Goal: Task Accomplishment & Management: Use online tool/utility

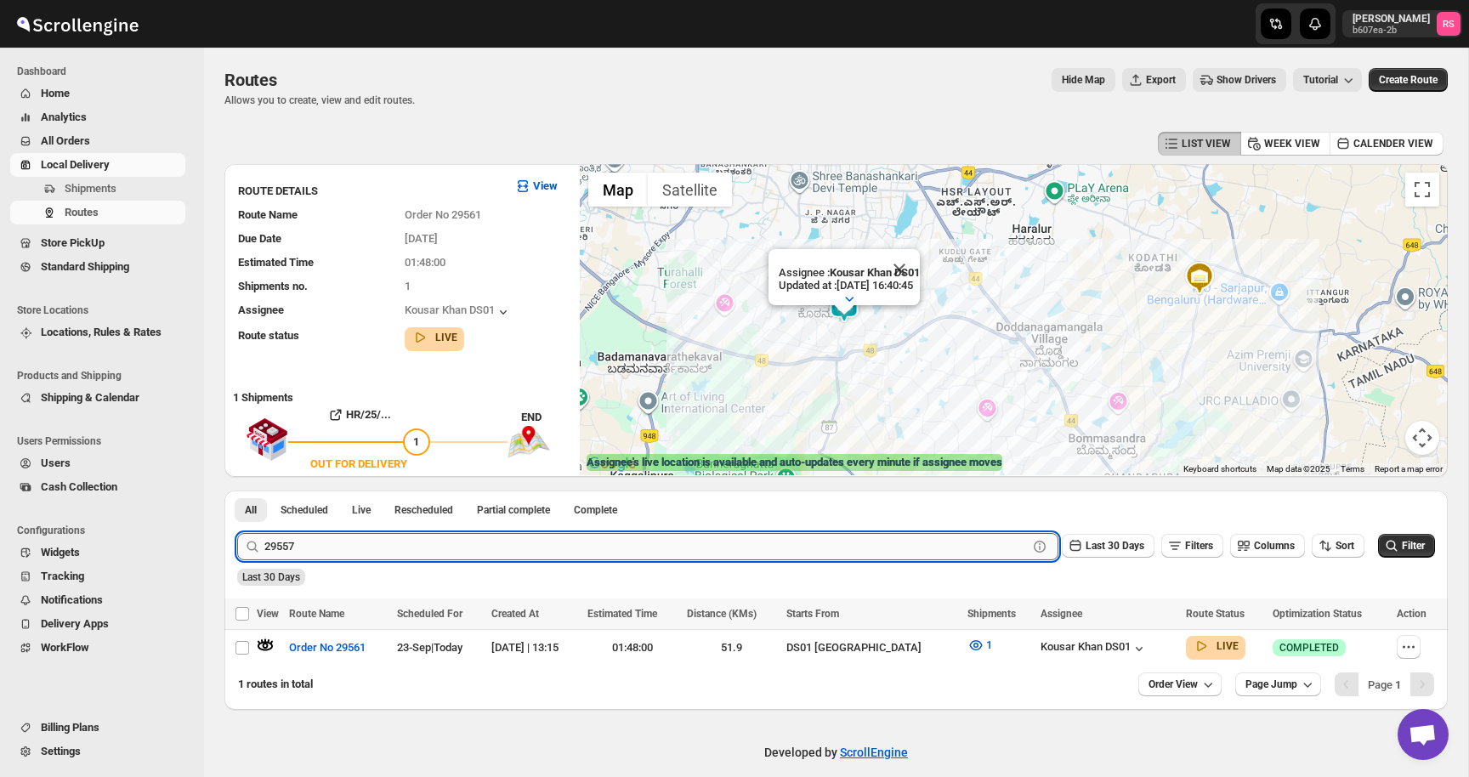
click at [237, 490] on button "Submit" at bounding box center [261, 499] width 48 height 18
click at [269, 643] on icon "button" at bounding box center [265, 645] width 17 height 17
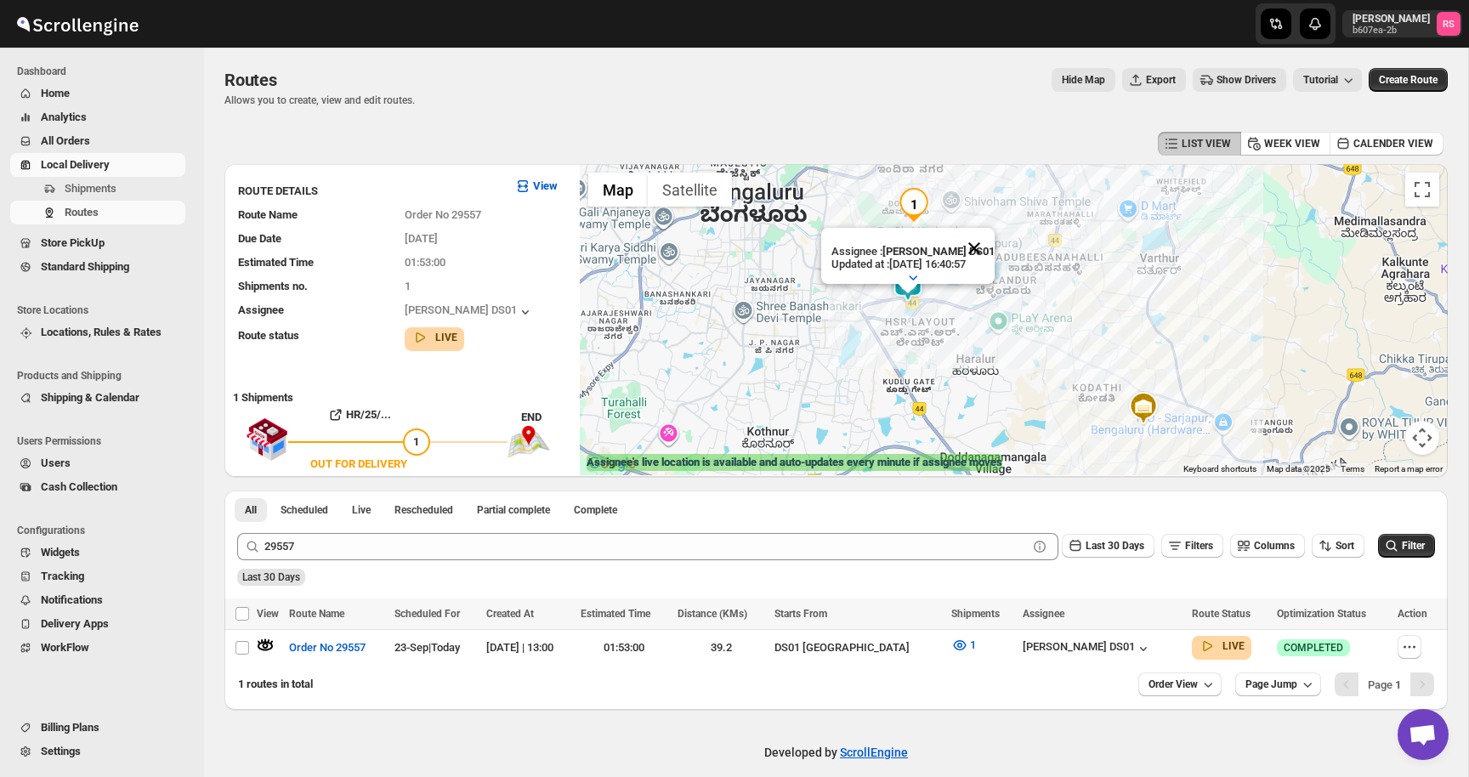
click at [976, 248] on button "Close" at bounding box center [974, 248] width 41 height 41
click at [1115, 650] on div "[PERSON_NAME] DS01" at bounding box center [1086, 648] width 129 height 17
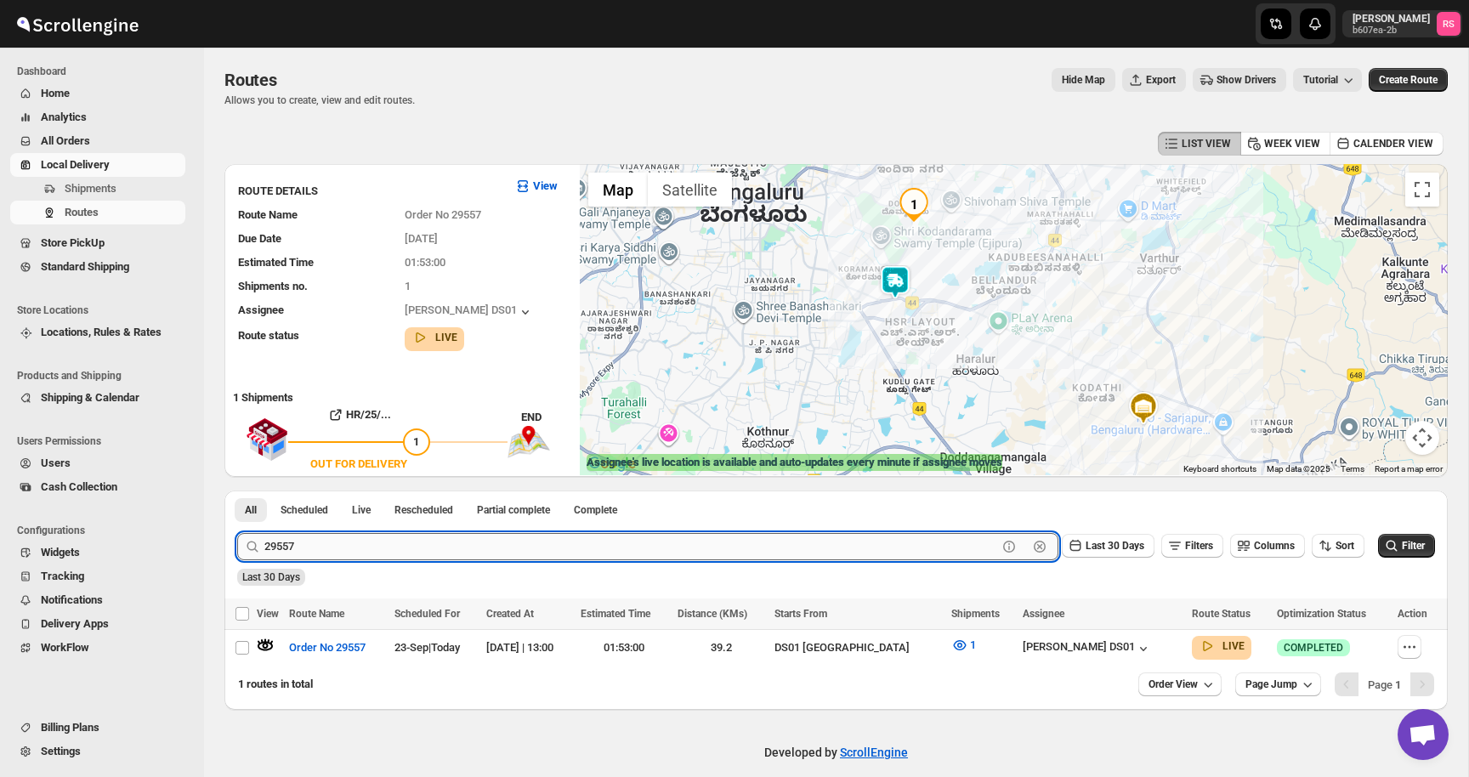
click at [405, 547] on input "29557" at bounding box center [630, 546] width 733 height 27
click at [237, 490] on button "Submit" at bounding box center [261, 499] width 48 height 18
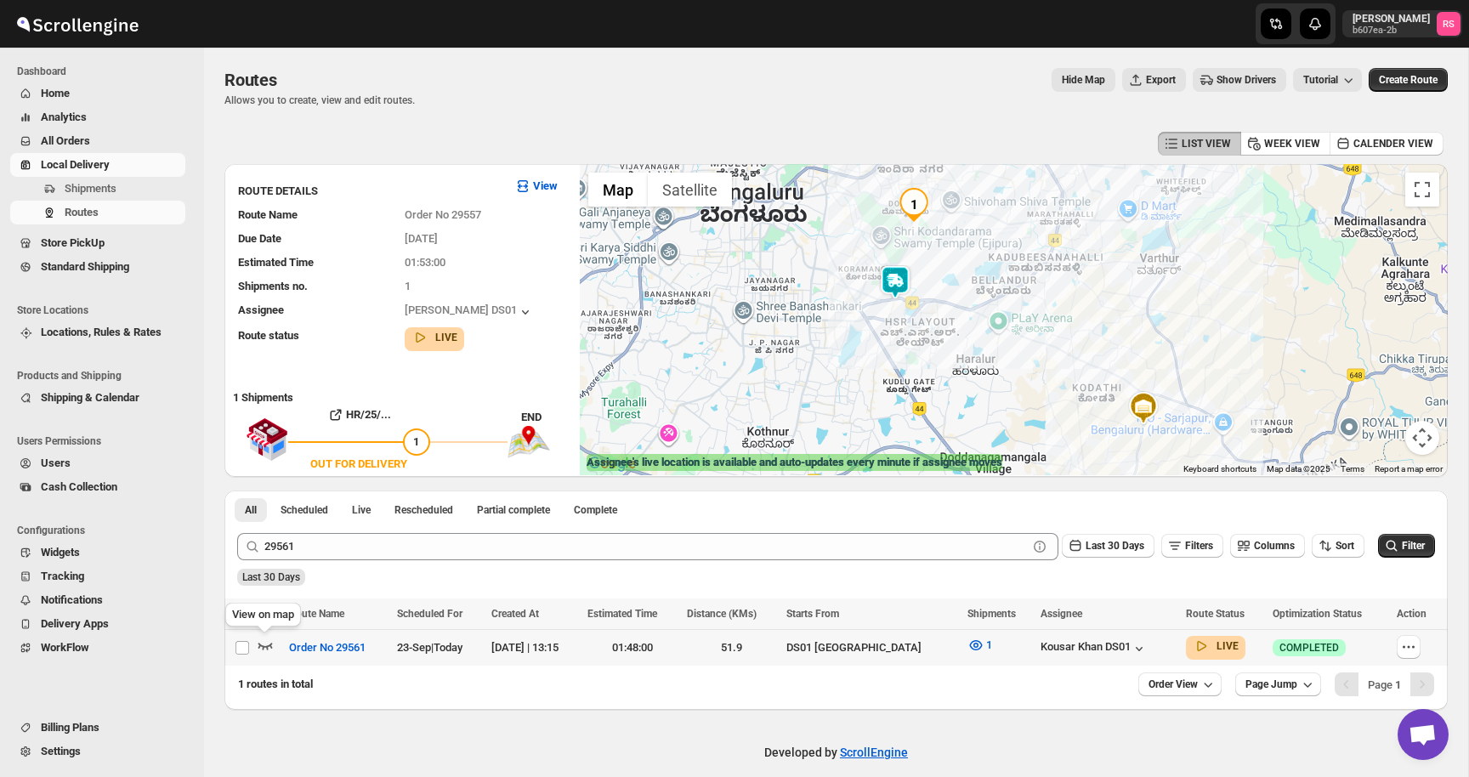
click at [263, 641] on icon "button" at bounding box center [265, 645] width 17 height 17
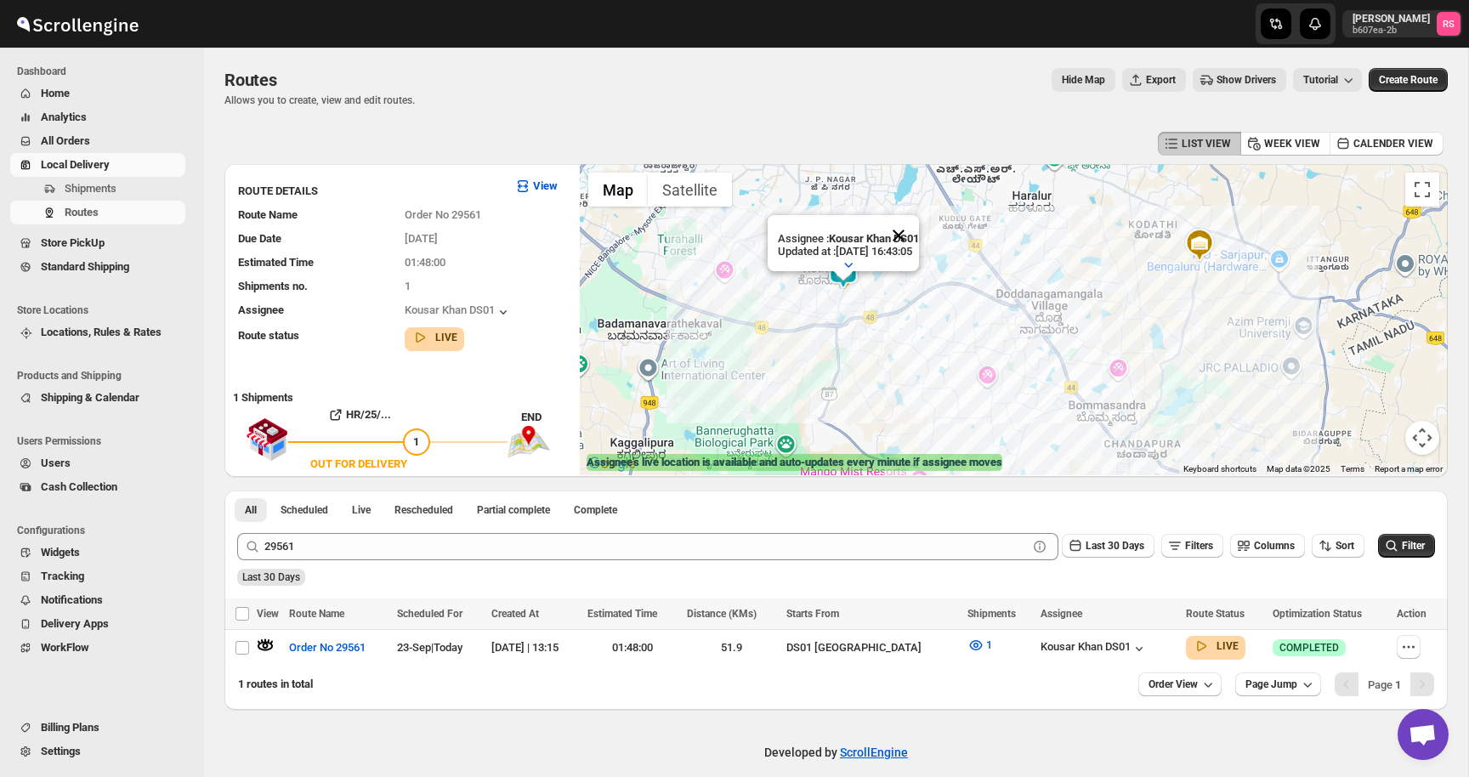
click at [917, 237] on button "Close" at bounding box center [898, 235] width 41 height 41
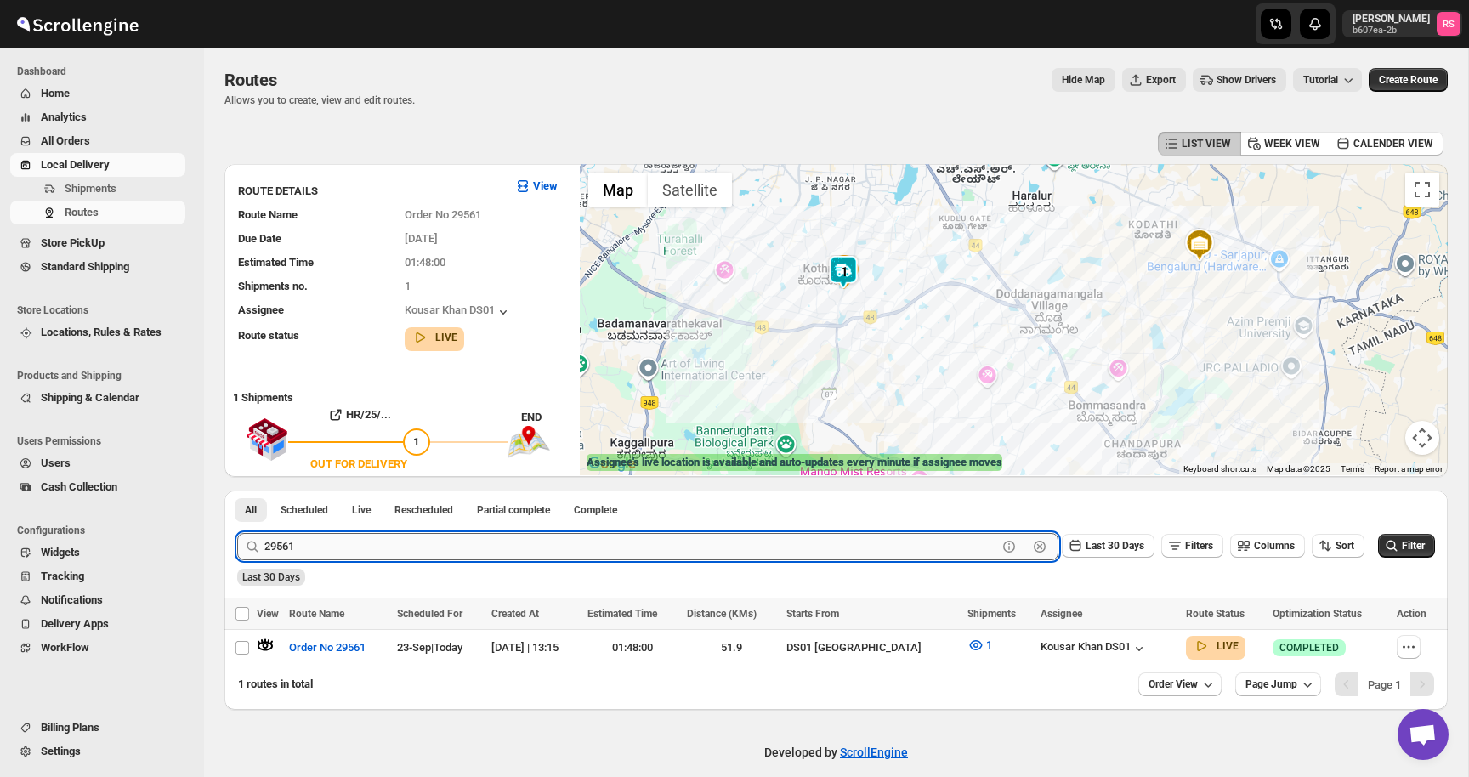
click at [442, 555] on input "29561" at bounding box center [630, 546] width 733 height 27
click at [237, 490] on button "Submit" at bounding box center [261, 499] width 48 height 18
click at [264, 642] on icon "button" at bounding box center [265, 645] width 17 height 17
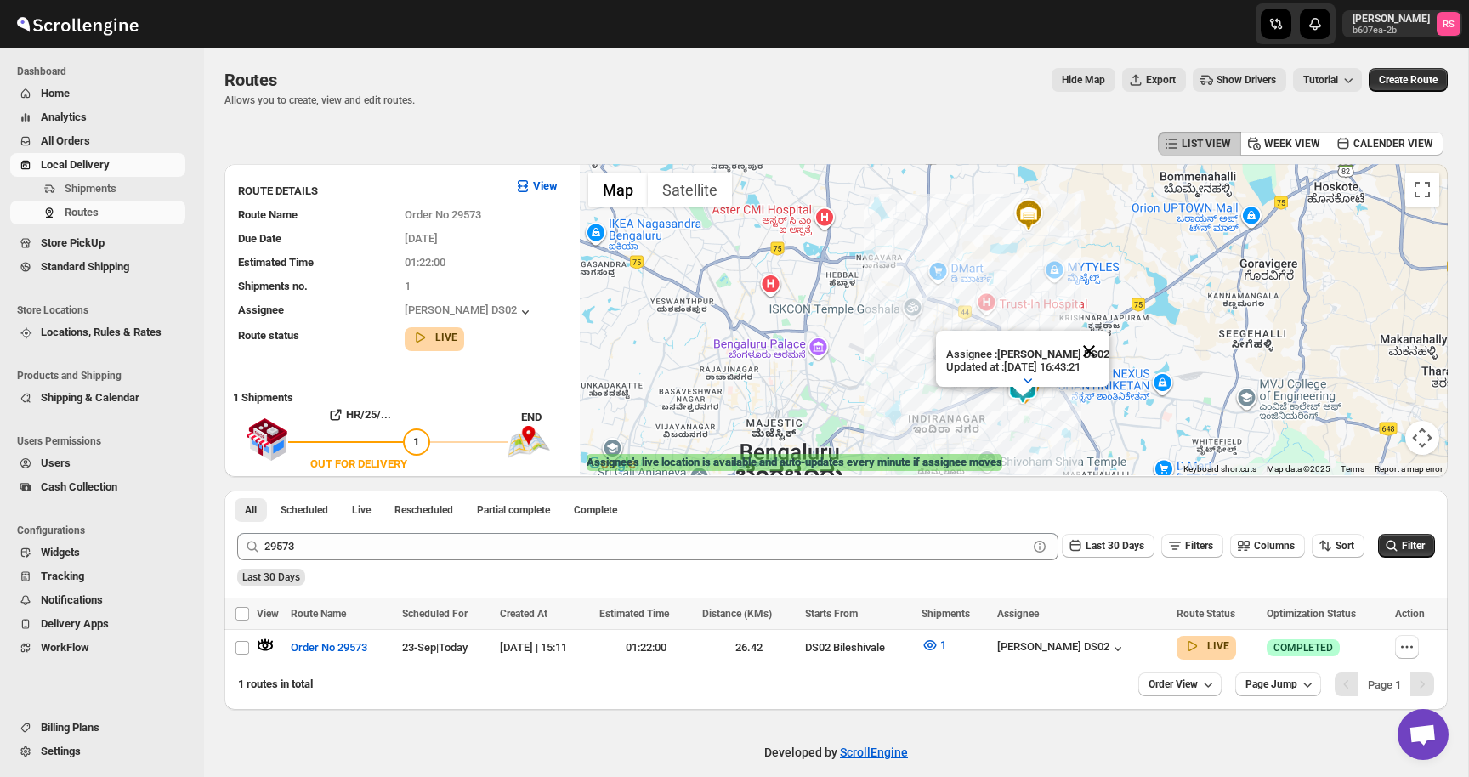
click at [1099, 348] on button "Close" at bounding box center [1088, 351] width 41 height 41
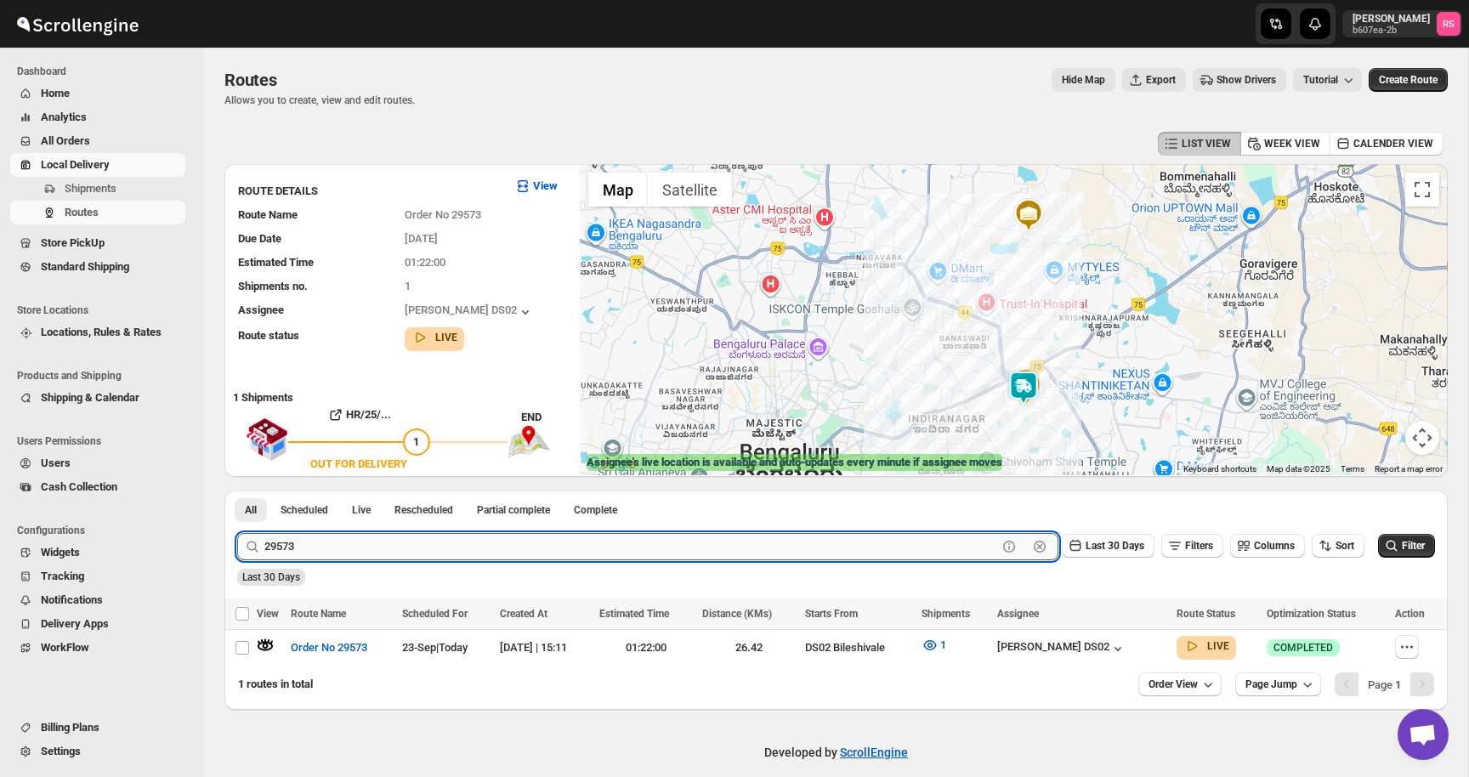
click at [317, 548] on input "29573" at bounding box center [630, 546] width 733 height 27
click at [237, 490] on button "Submit" at bounding box center [261, 499] width 48 height 18
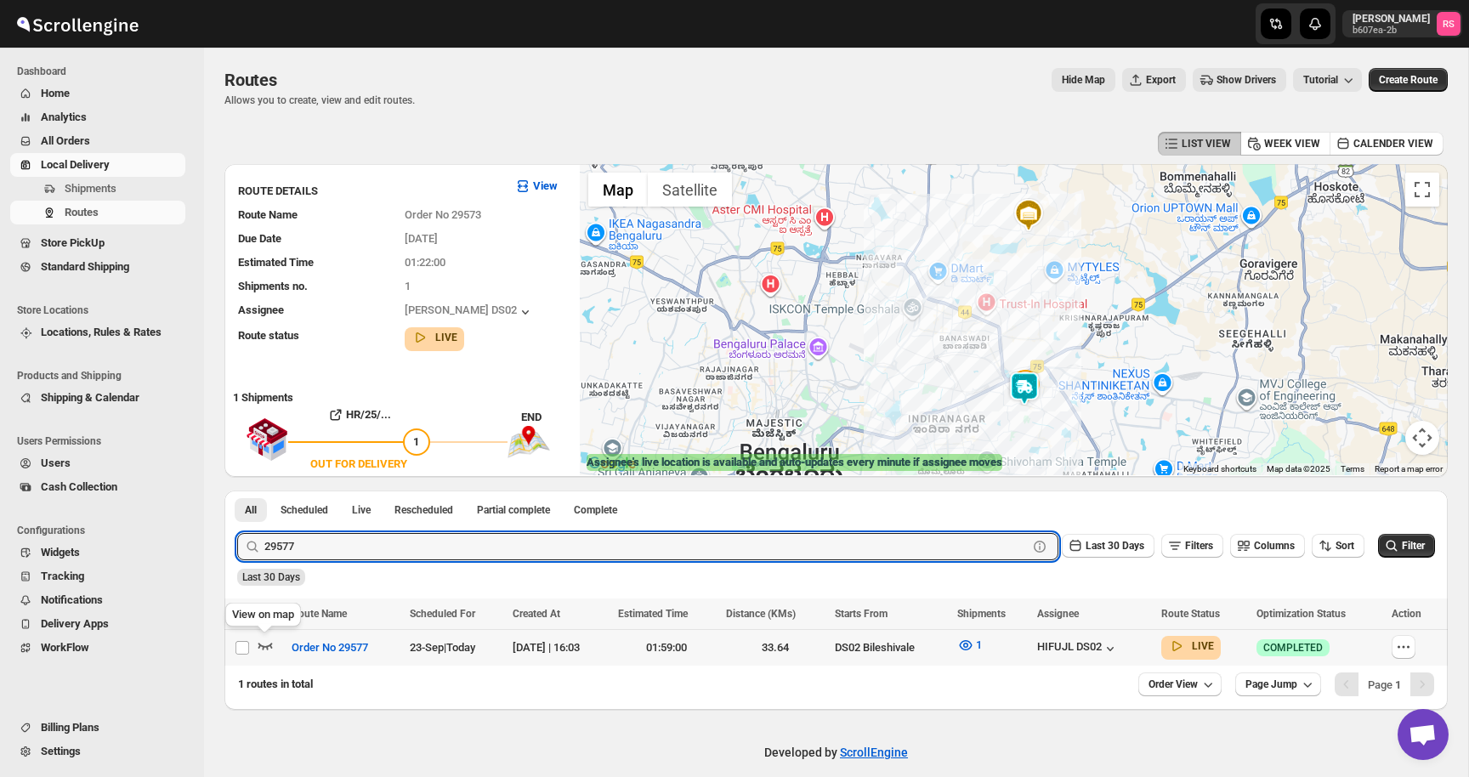
click at [263, 645] on icon "button" at bounding box center [265, 646] width 14 height 7
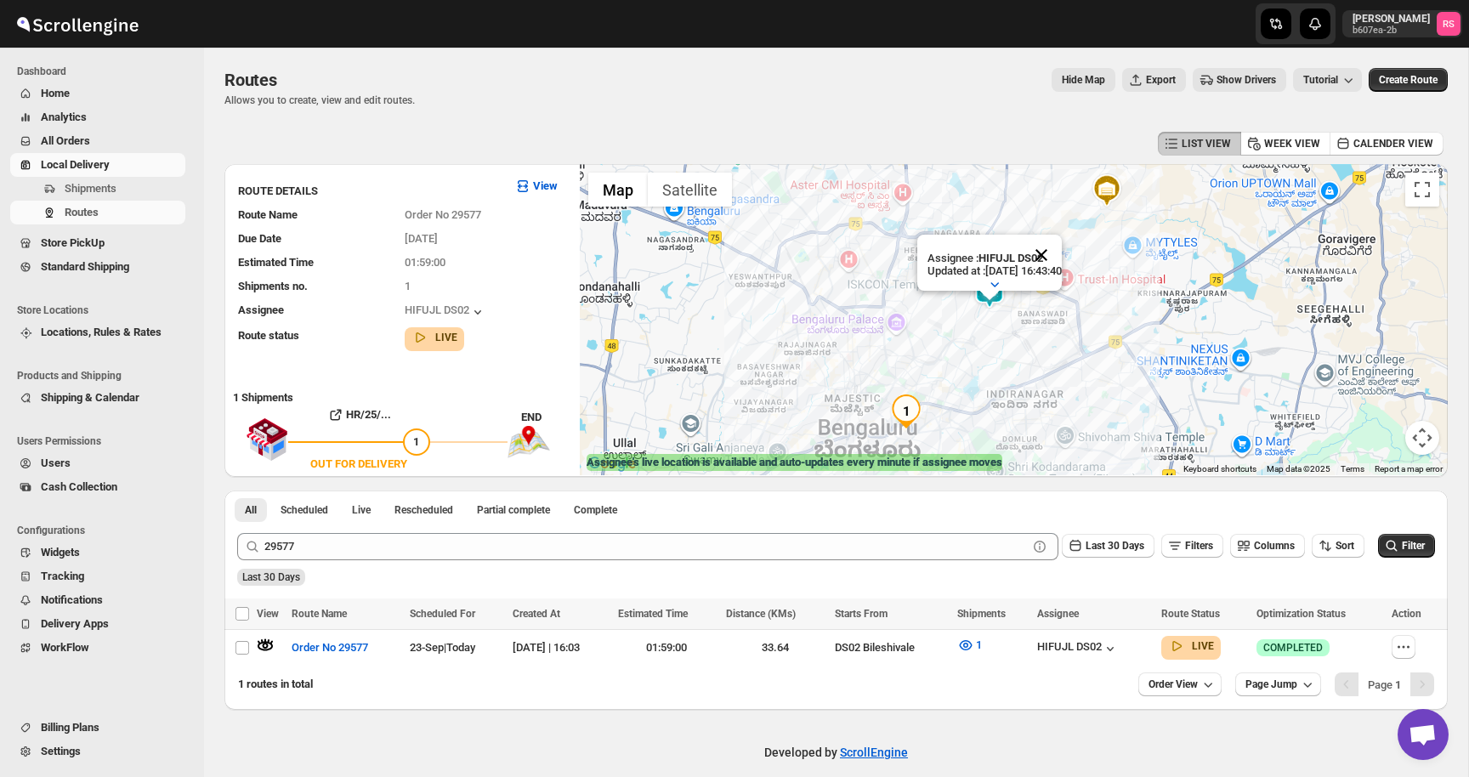
click at [1061, 250] on button "Close" at bounding box center [1041, 255] width 41 height 41
click at [1002, 285] on img at bounding box center [989, 292] width 34 height 34
click at [993, 295] on img at bounding box center [989, 292] width 34 height 34
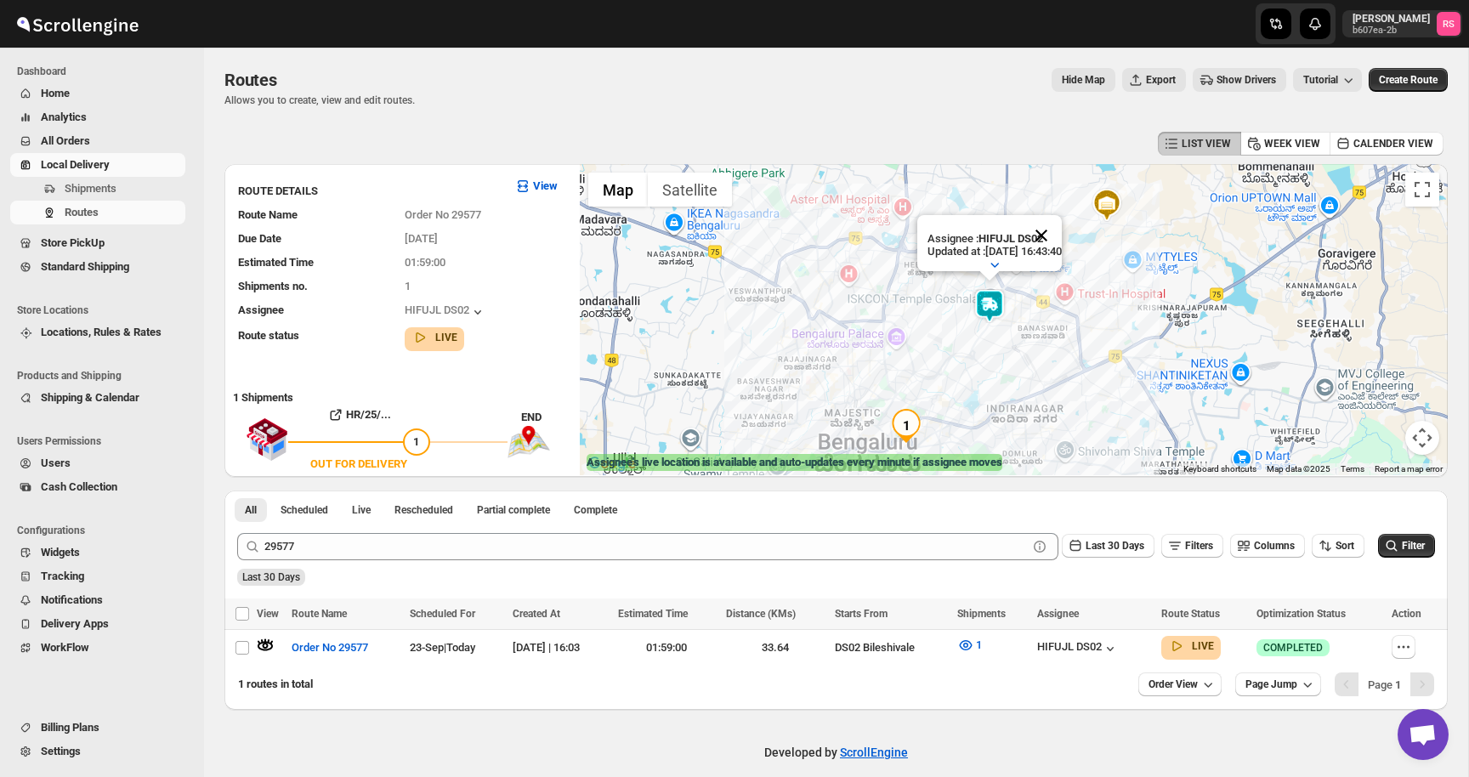
click at [1058, 242] on button "Close" at bounding box center [1041, 235] width 41 height 41
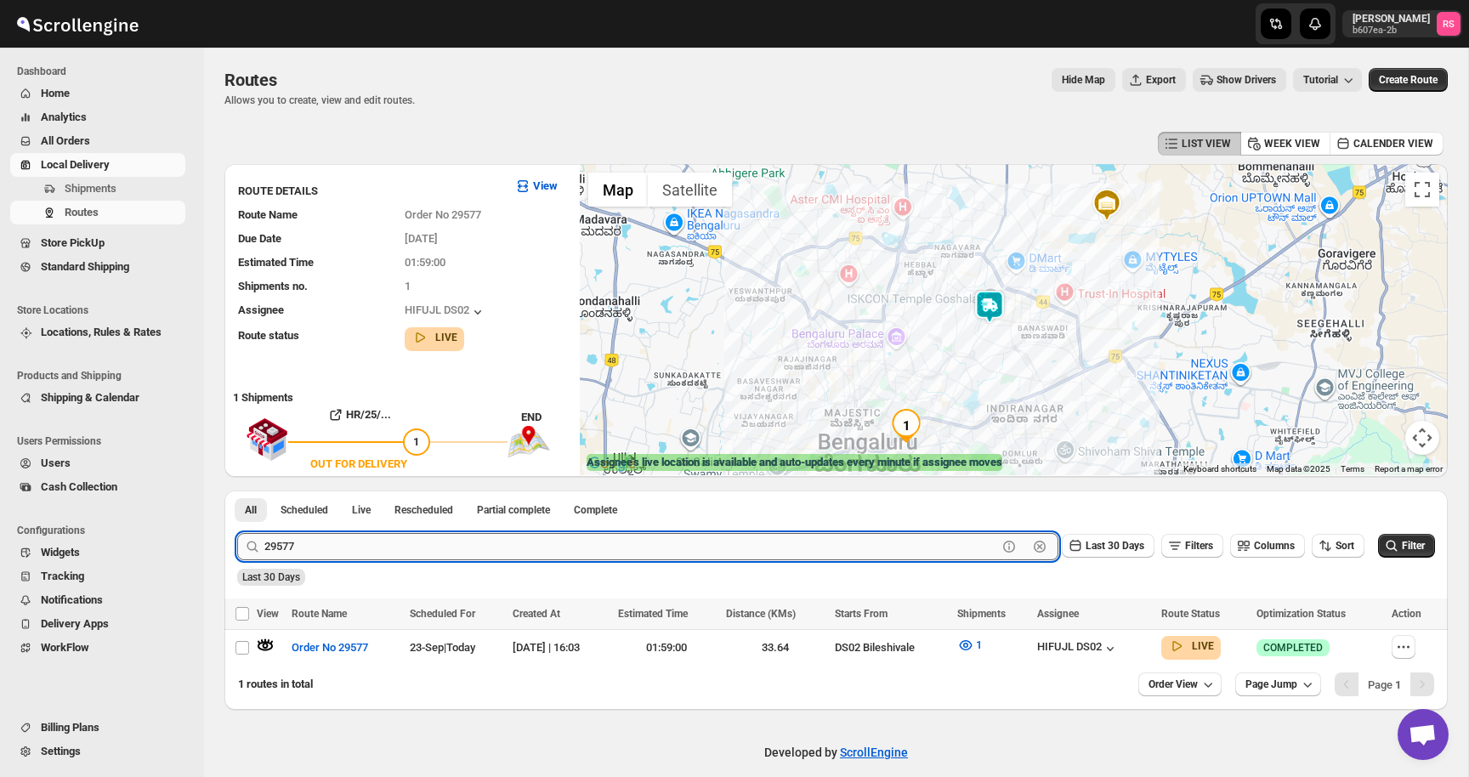
click at [310, 540] on input "29577" at bounding box center [630, 546] width 733 height 27
click at [237, 490] on button "Submit" at bounding box center [261, 499] width 48 height 18
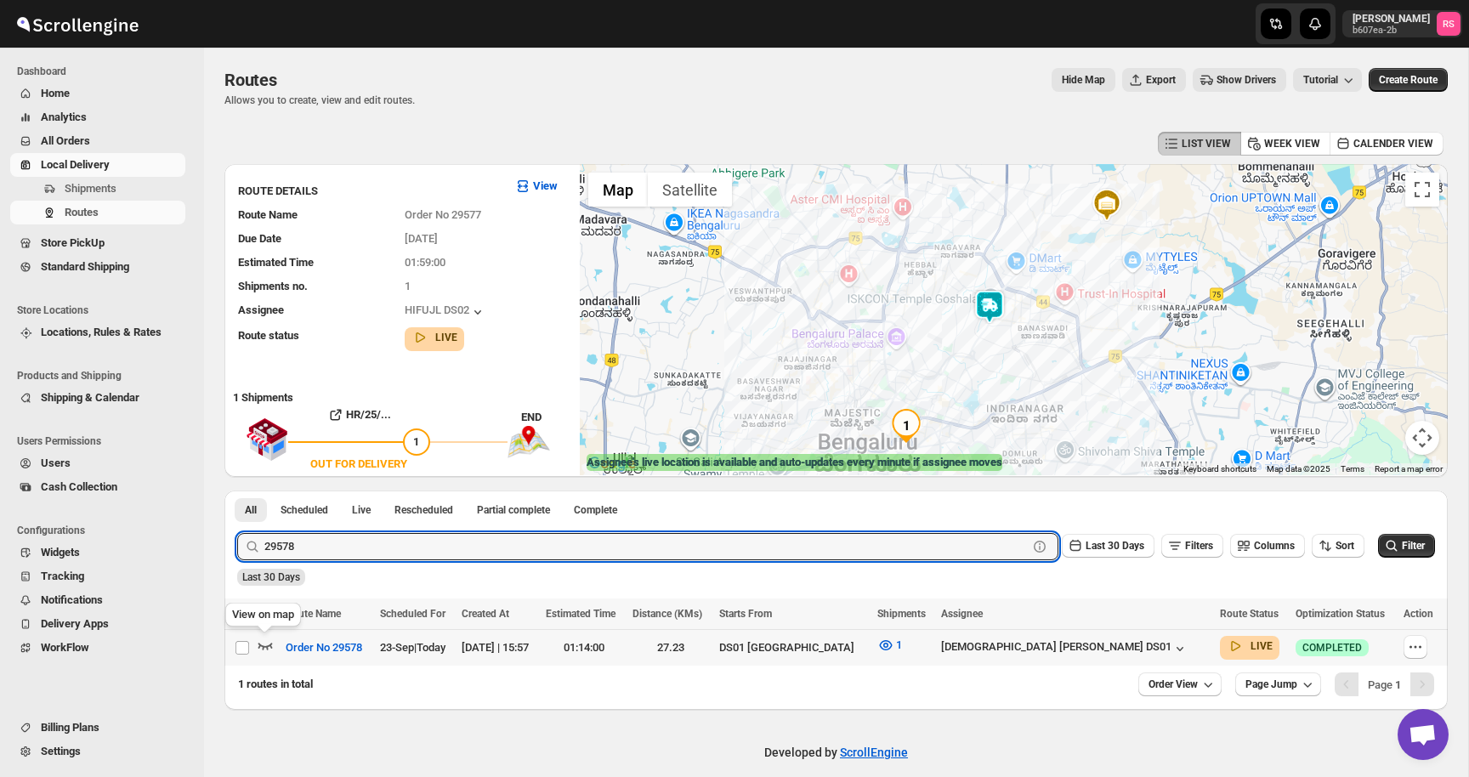
click at [263, 645] on icon "button" at bounding box center [265, 645] width 17 height 17
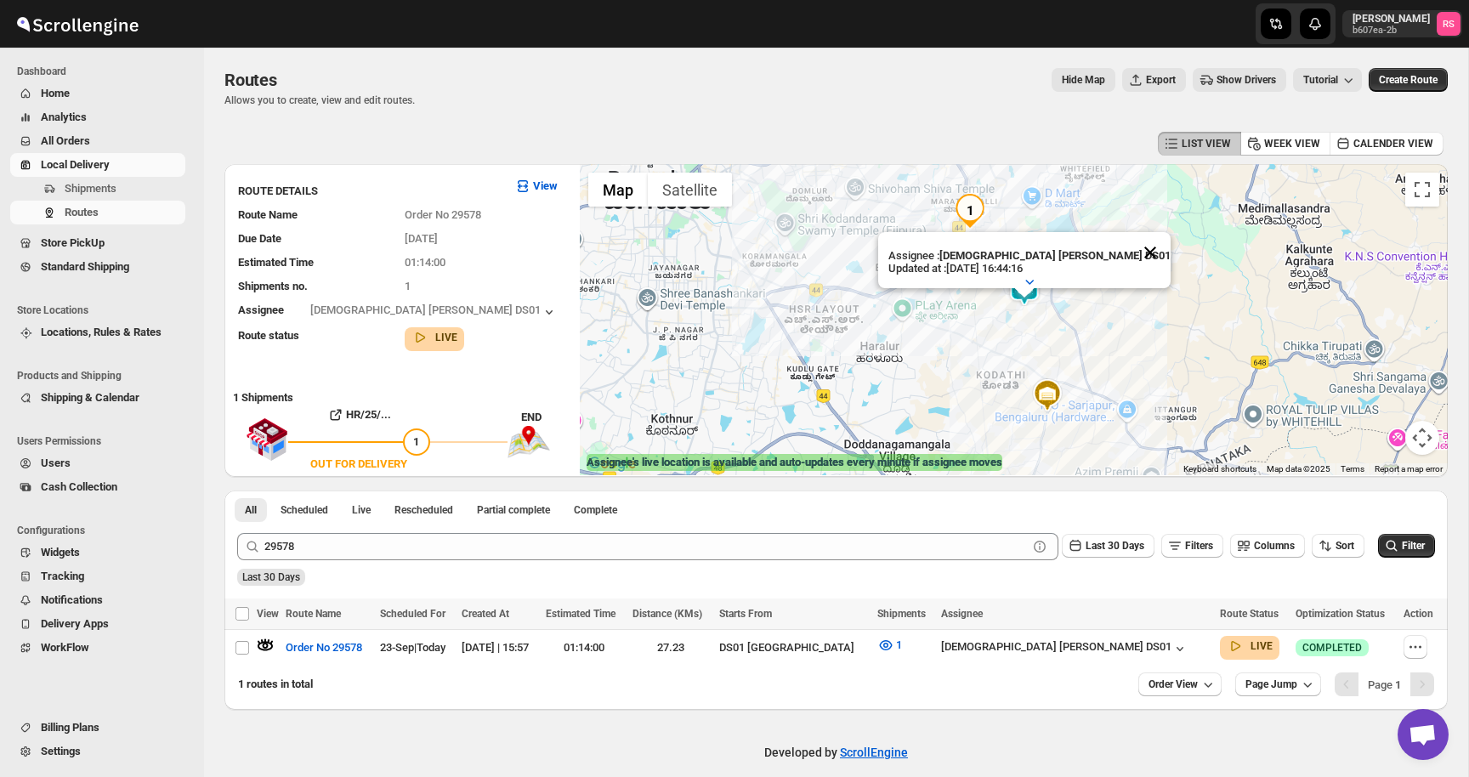
click at [1129, 258] on button "Close" at bounding box center [1149, 252] width 41 height 41
click at [1084, 638] on div "[DEMOGRAPHIC_DATA] [PERSON_NAME] DS01" at bounding box center [1075, 647] width 269 height 19
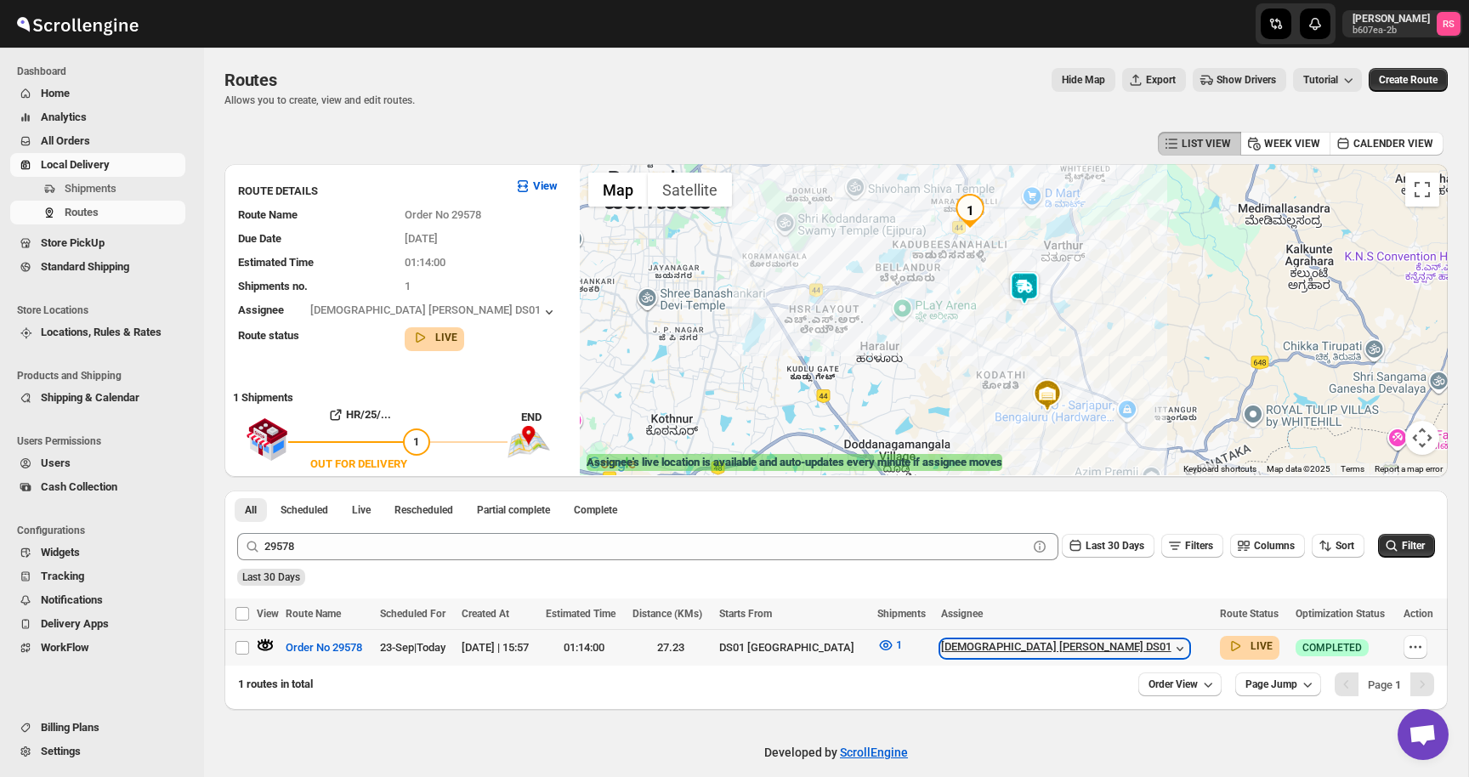
click at [1087, 652] on div "[DEMOGRAPHIC_DATA] [PERSON_NAME] DS01" at bounding box center [1064, 648] width 247 height 17
click at [892, 640] on icon "button" at bounding box center [885, 645] width 13 height 10
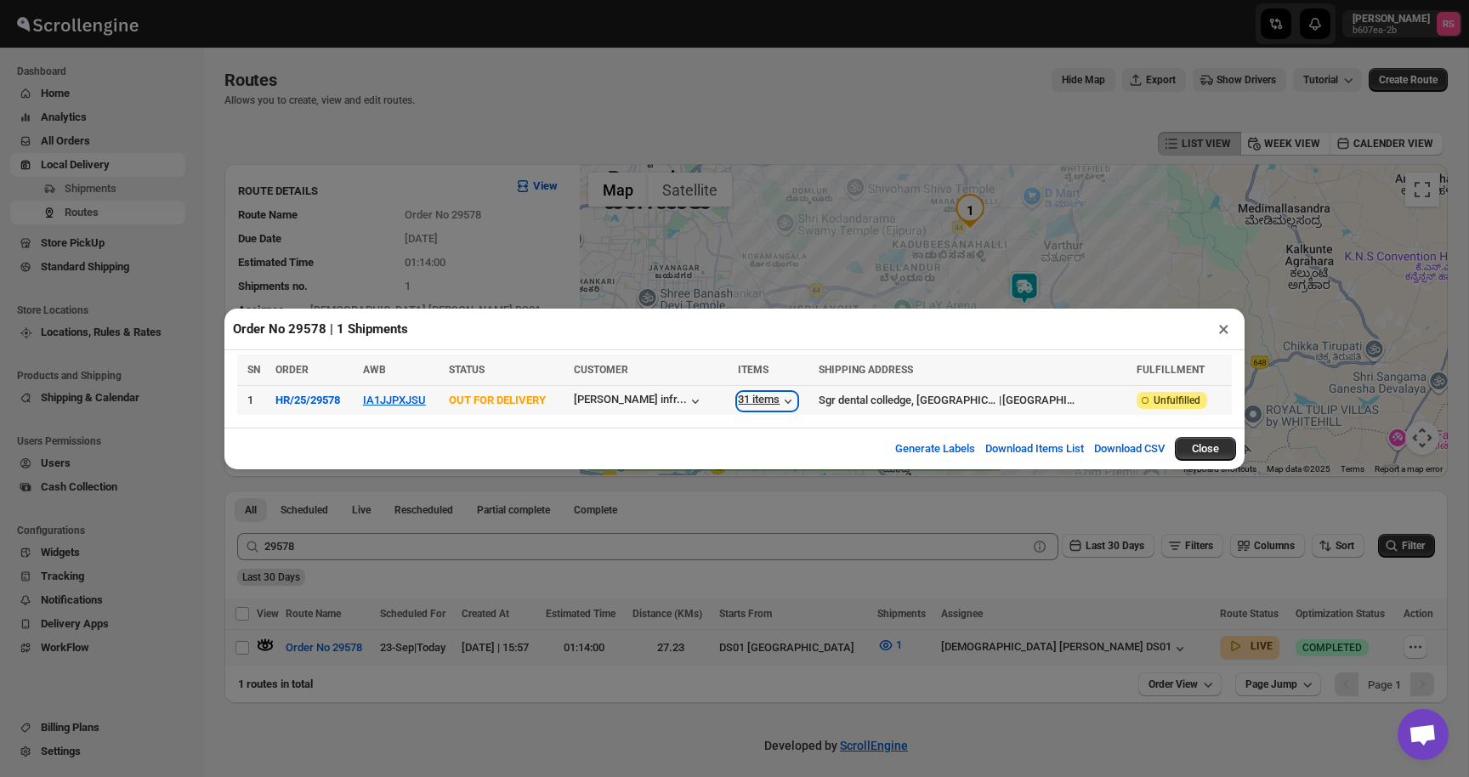
click at [778, 402] on div "31 items" at bounding box center [767, 401] width 59 height 17
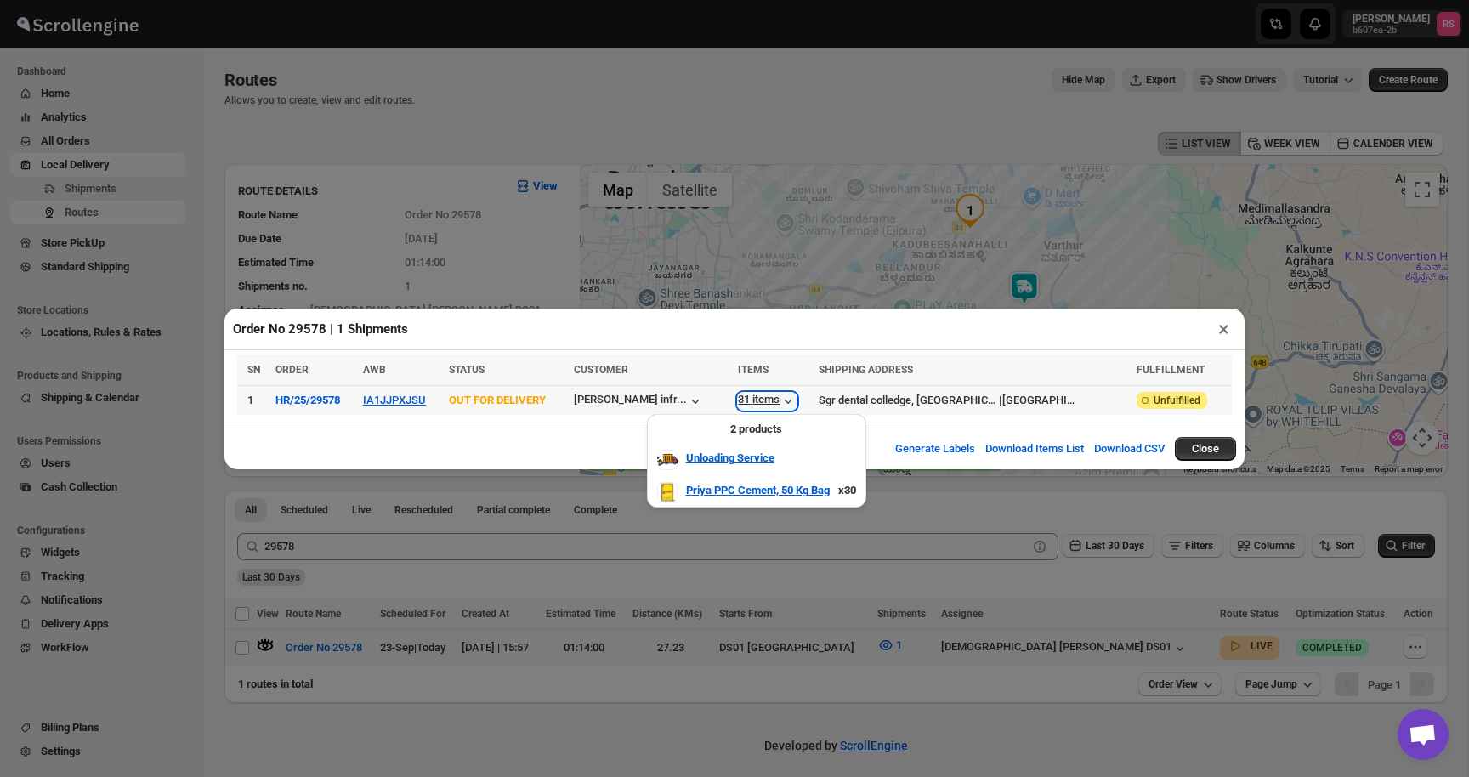
click at [778, 401] on div "31 items" at bounding box center [767, 401] width 59 height 17
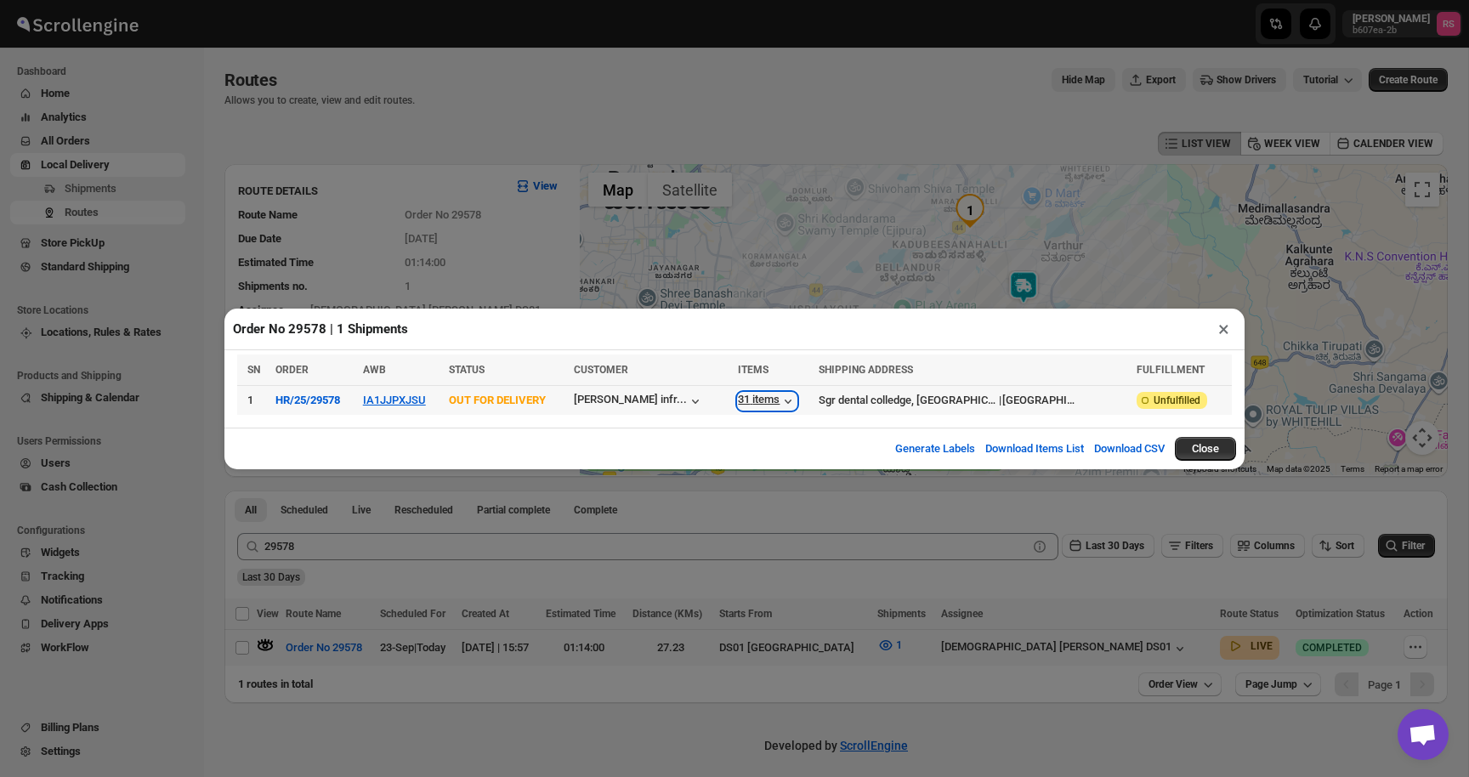
click at [758, 393] on div "31 items" at bounding box center [767, 401] width 59 height 17
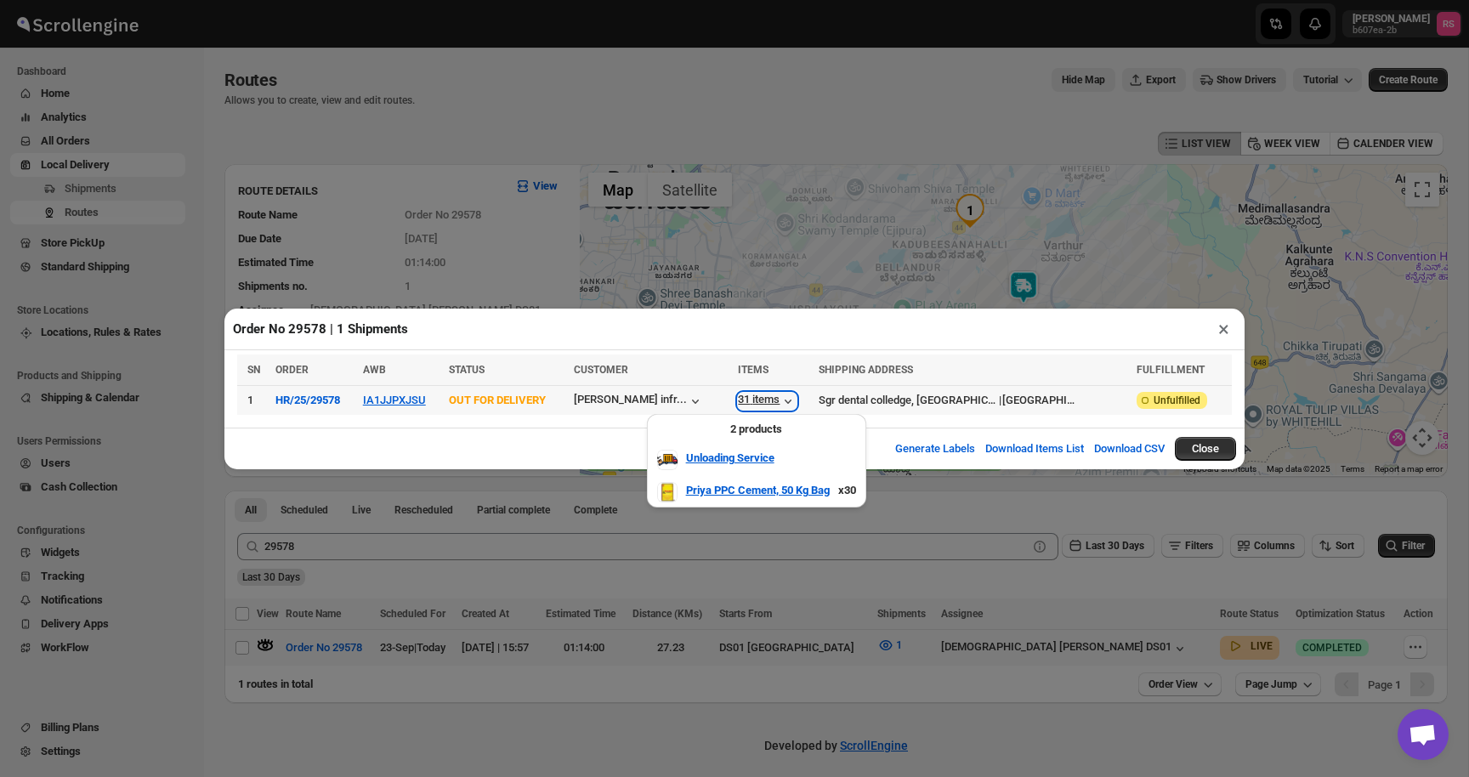
click at [758, 393] on div "31 items" at bounding box center [767, 401] width 59 height 17
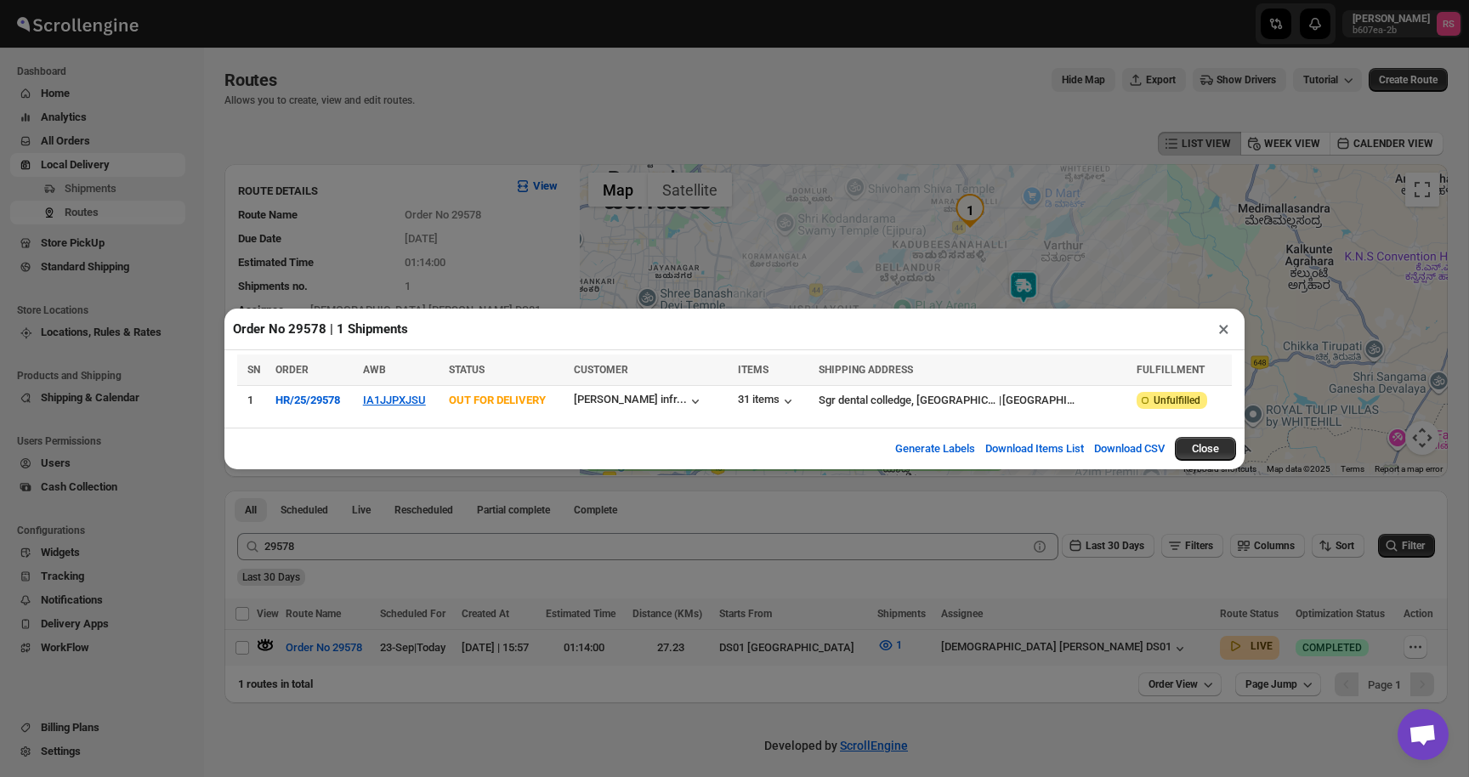
click at [1218, 334] on button "×" at bounding box center [1223, 329] width 25 height 24
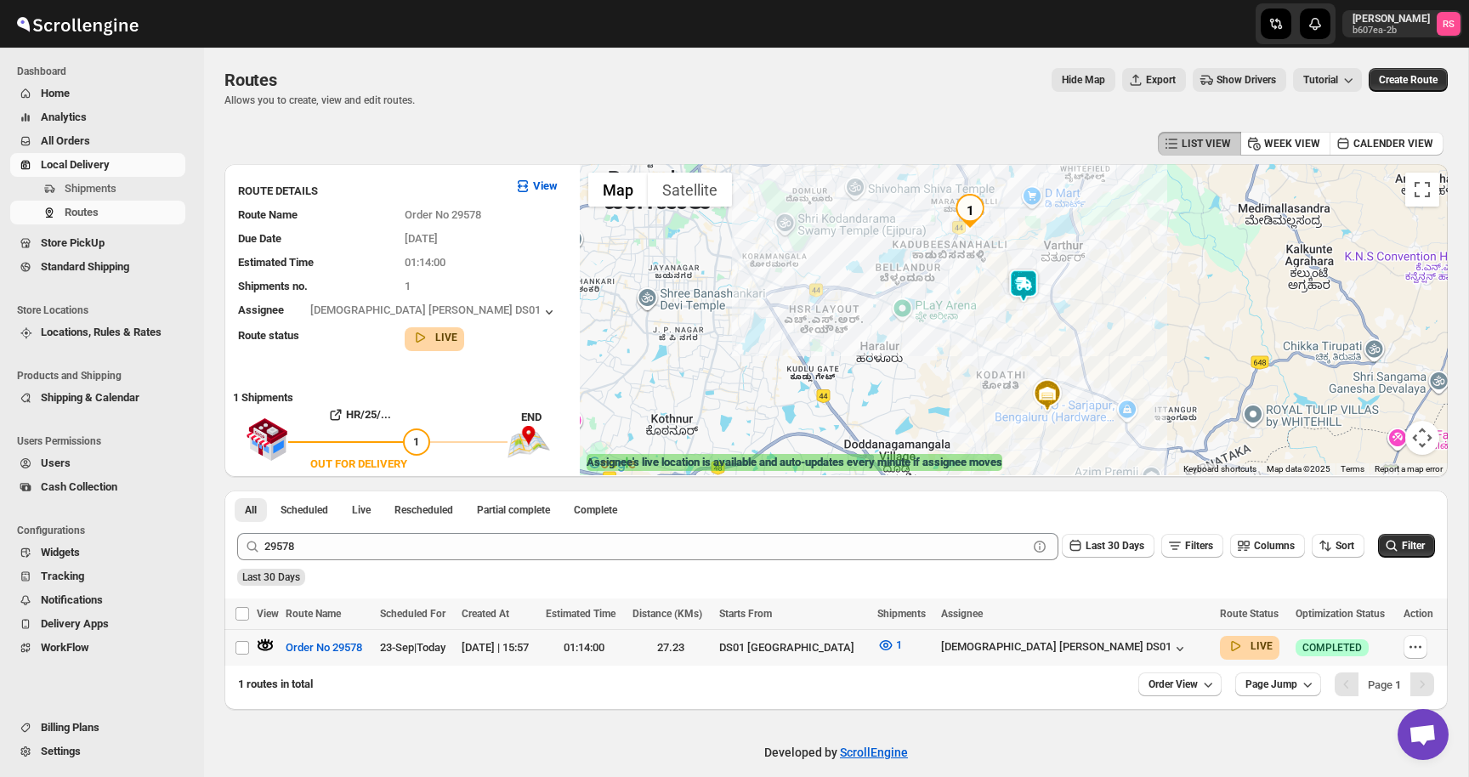
click at [1036, 292] on img at bounding box center [1023, 286] width 34 height 34
click at [1033, 292] on img at bounding box center [1023, 286] width 34 height 34
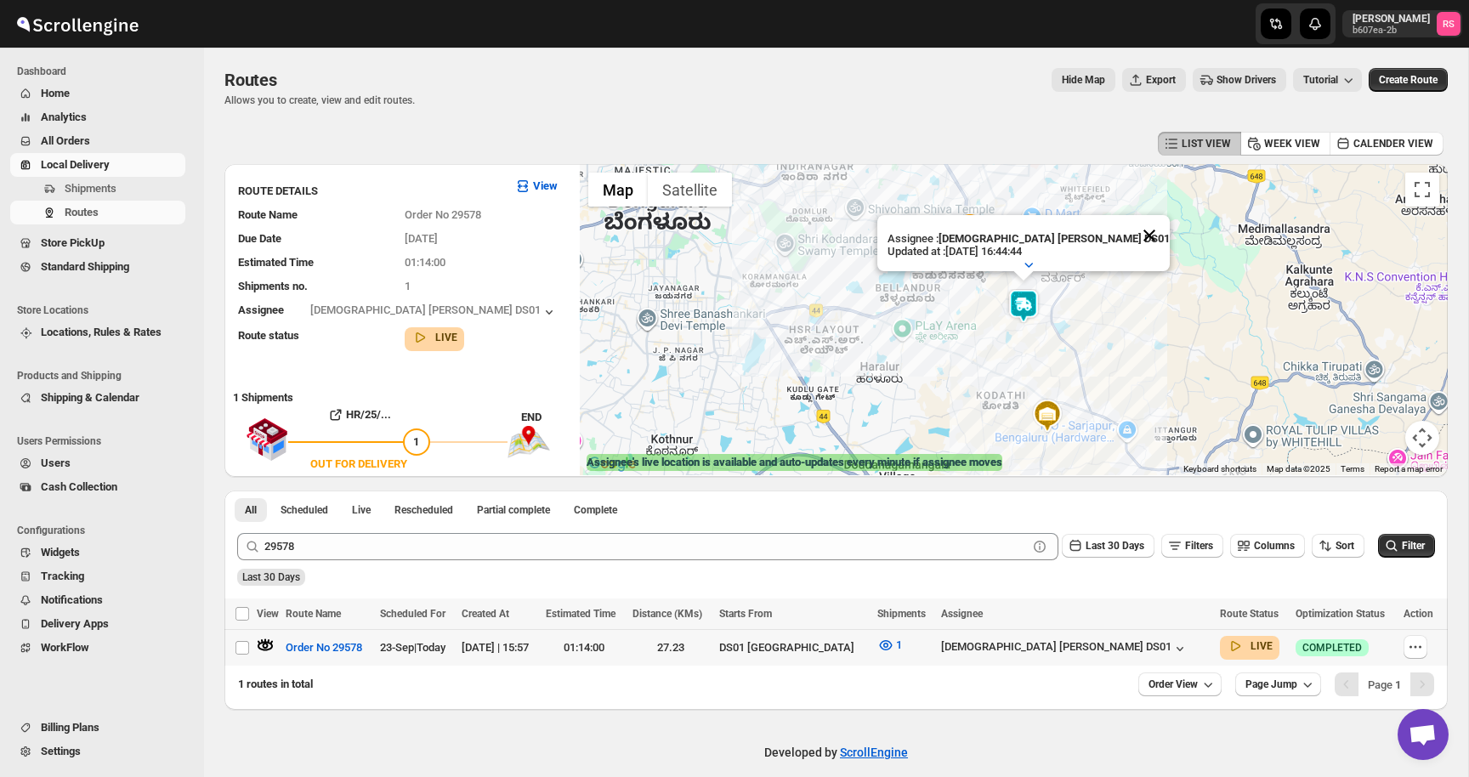
click at [1129, 229] on button "Close" at bounding box center [1149, 235] width 41 height 41
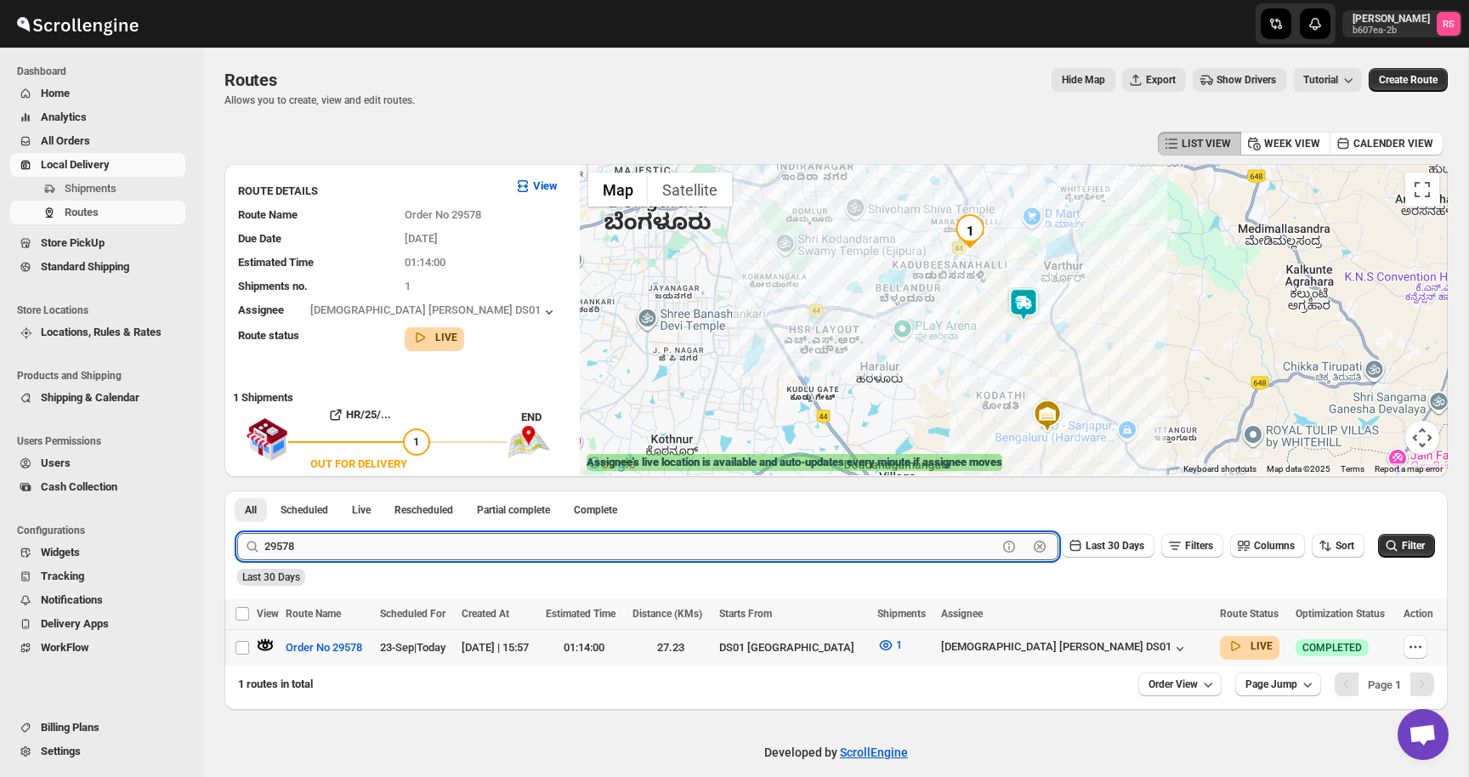
click at [301, 546] on input "29578" at bounding box center [630, 546] width 733 height 27
click at [324, 552] on input "29578" at bounding box center [630, 546] width 733 height 27
type input "29579"
click at [237, 490] on button "Submit" at bounding box center [261, 499] width 48 height 18
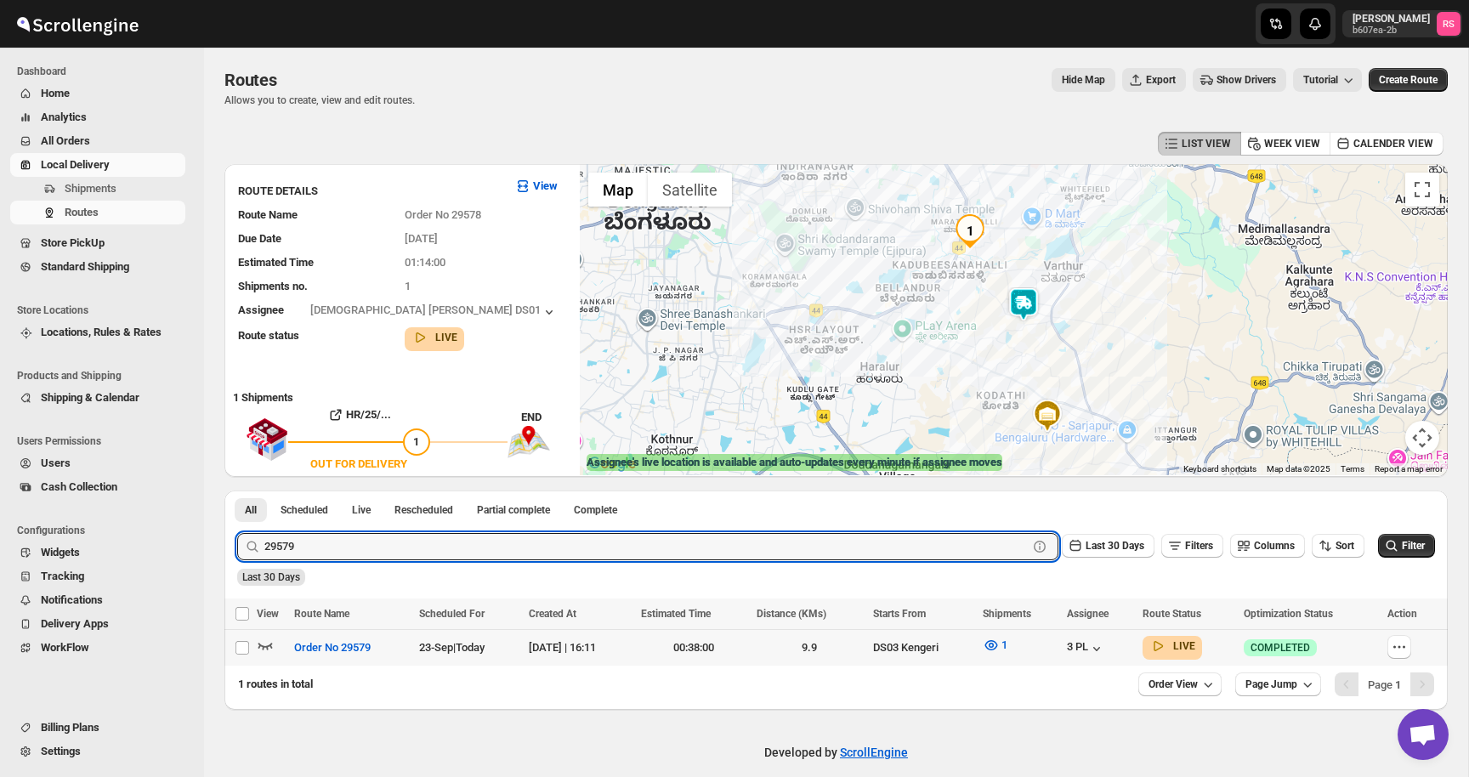
click at [263, 642] on icon "button" at bounding box center [265, 645] width 17 height 17
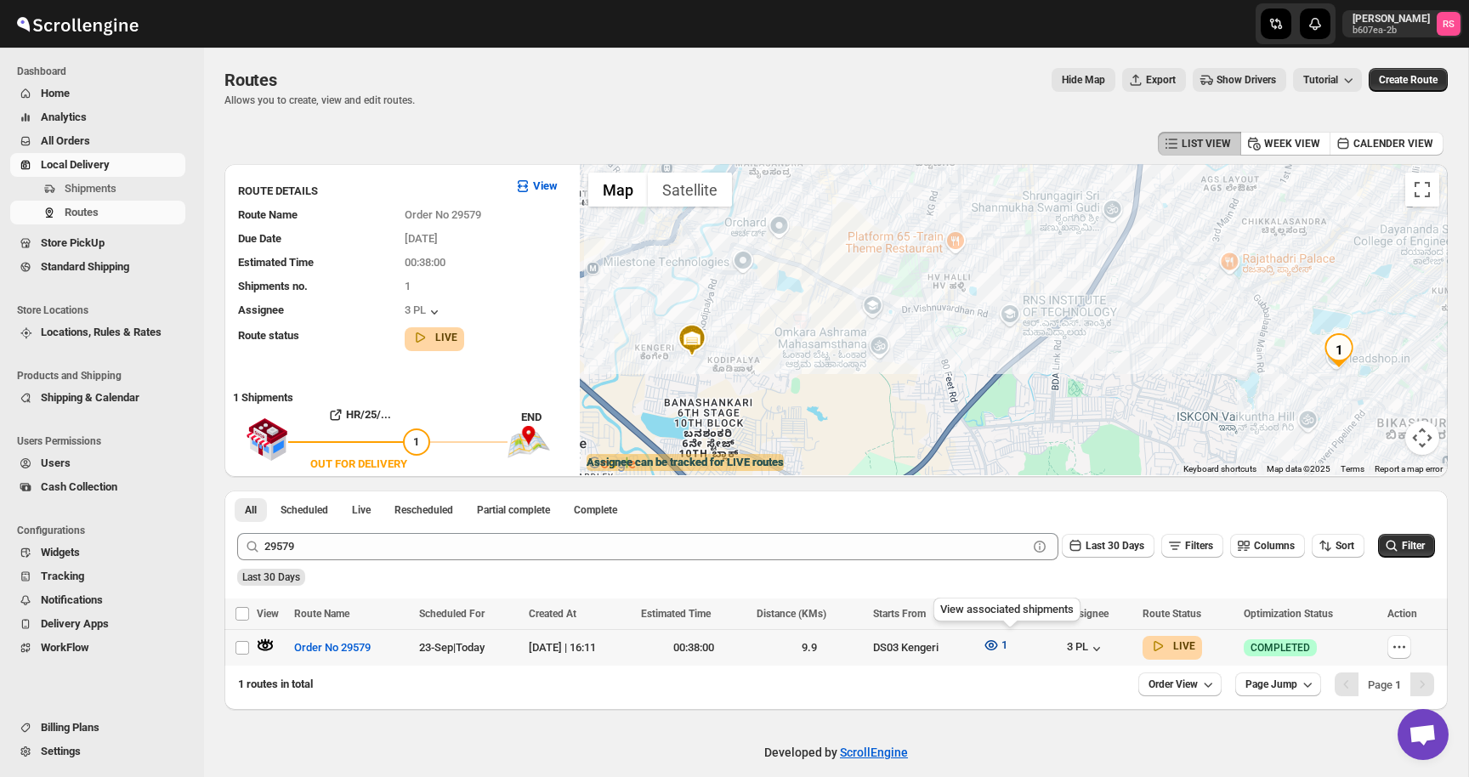
click at [1007, 644] on span "1" at bounding box center [1004, 644] width 6 height 13
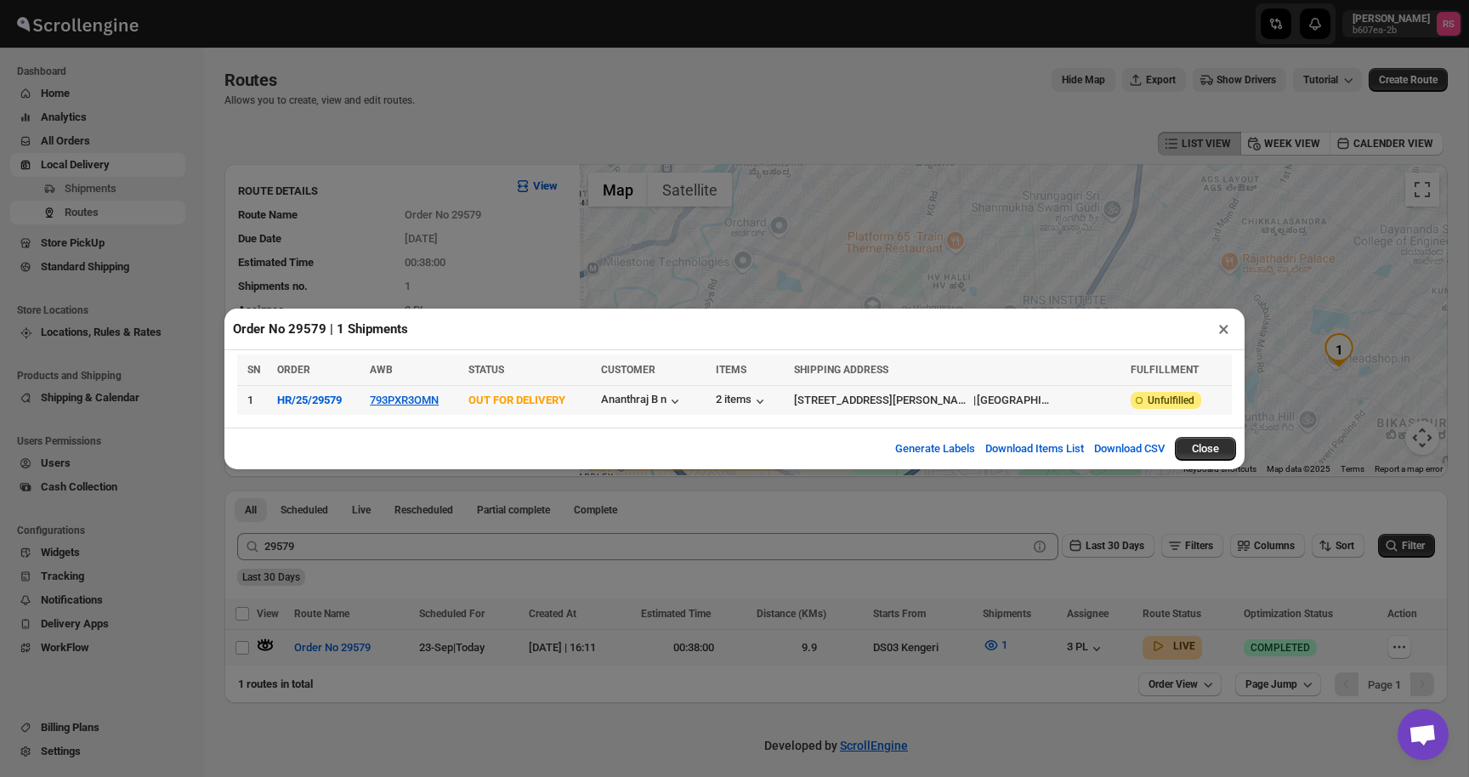
click at [710, 399] on td "Ananthraj B n" at bounding box center [653, 400] width 115 height 30
click at [768, 399] on div "2 items" at bounding box center [742, 401] width 53 height 17
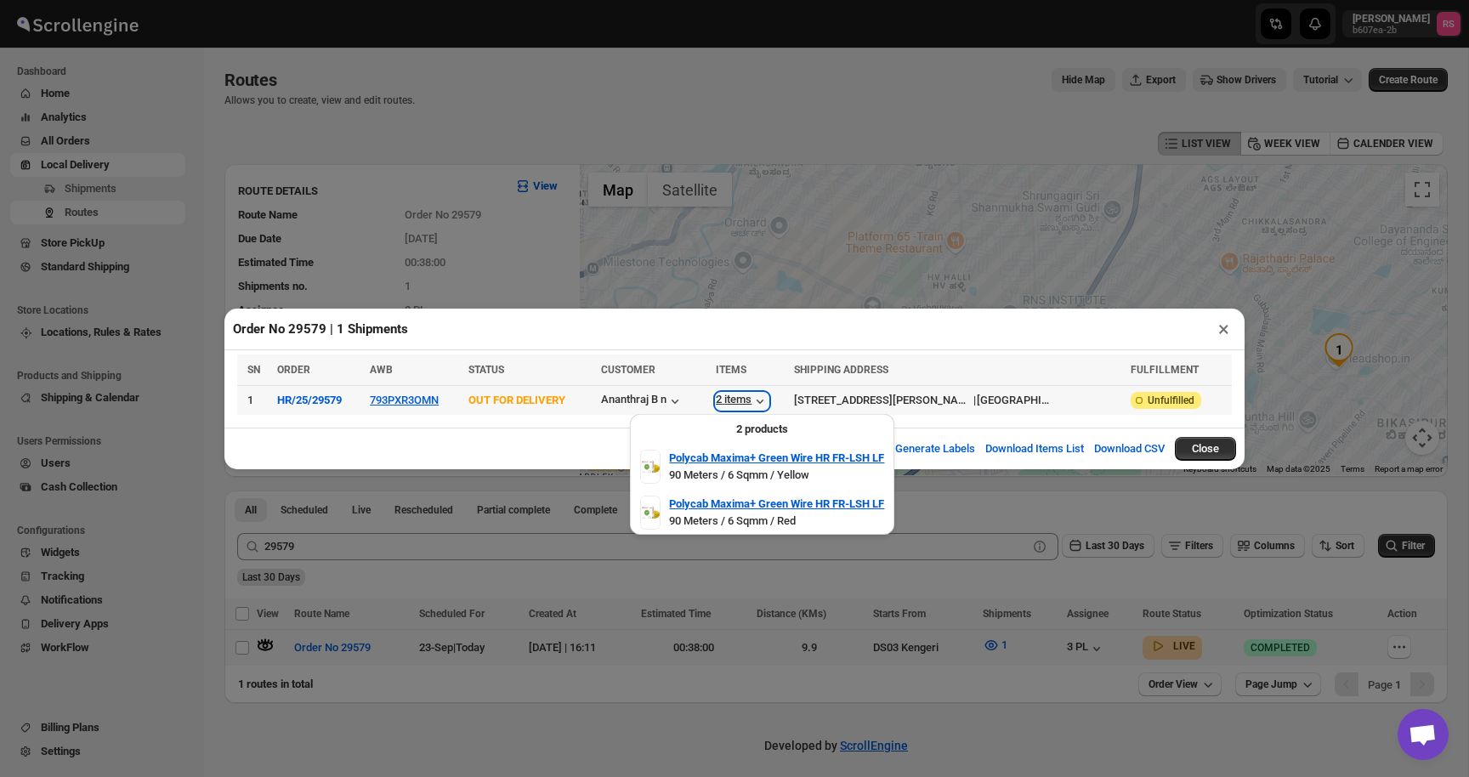
click at [768, 399] on div "2 items" at bounding box center [742, 401] width 53 height 17
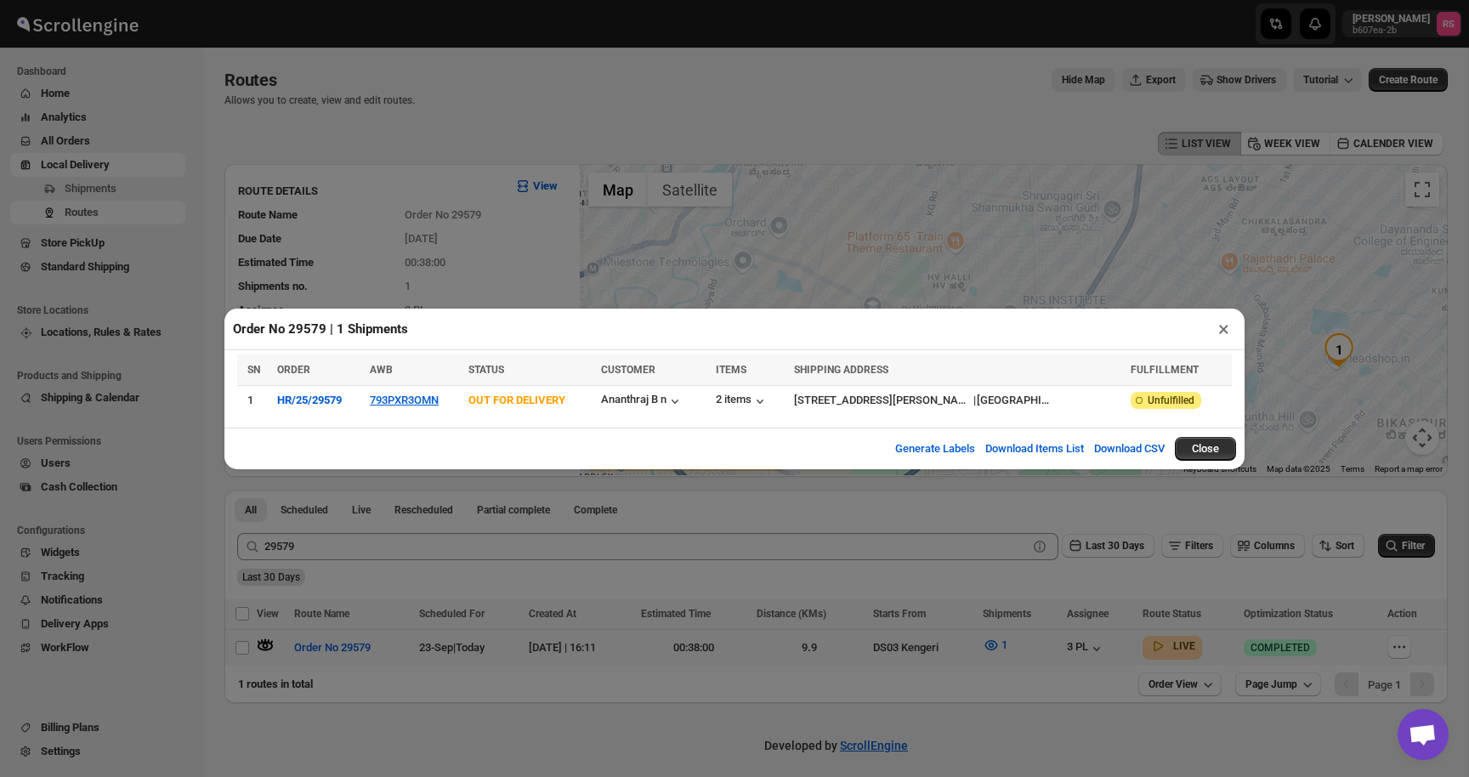
click at [1226, 331] on button "×" at bounding box center [1223, 329] width 25 height 24
